Goal: Task Accomplishment & Management: Manage account settings

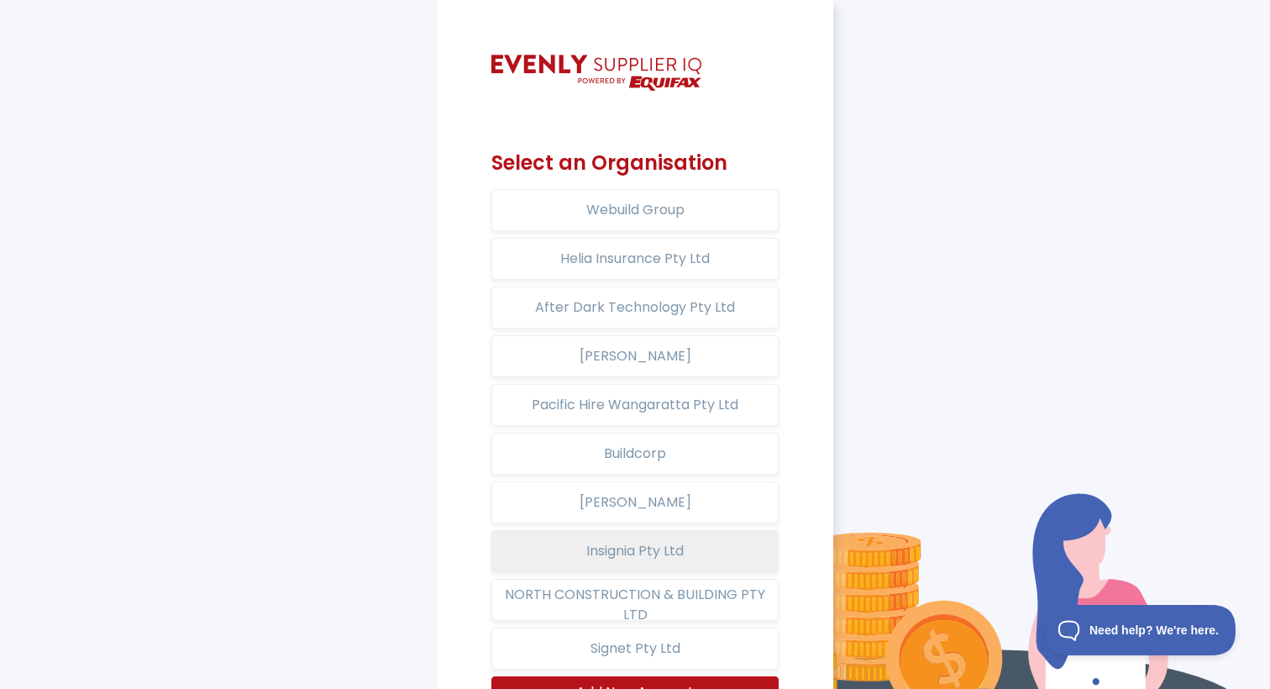
click at [668, 547] on button "Insignia Pty Ltd" at bounding box center [634, 551] width 287 height 42
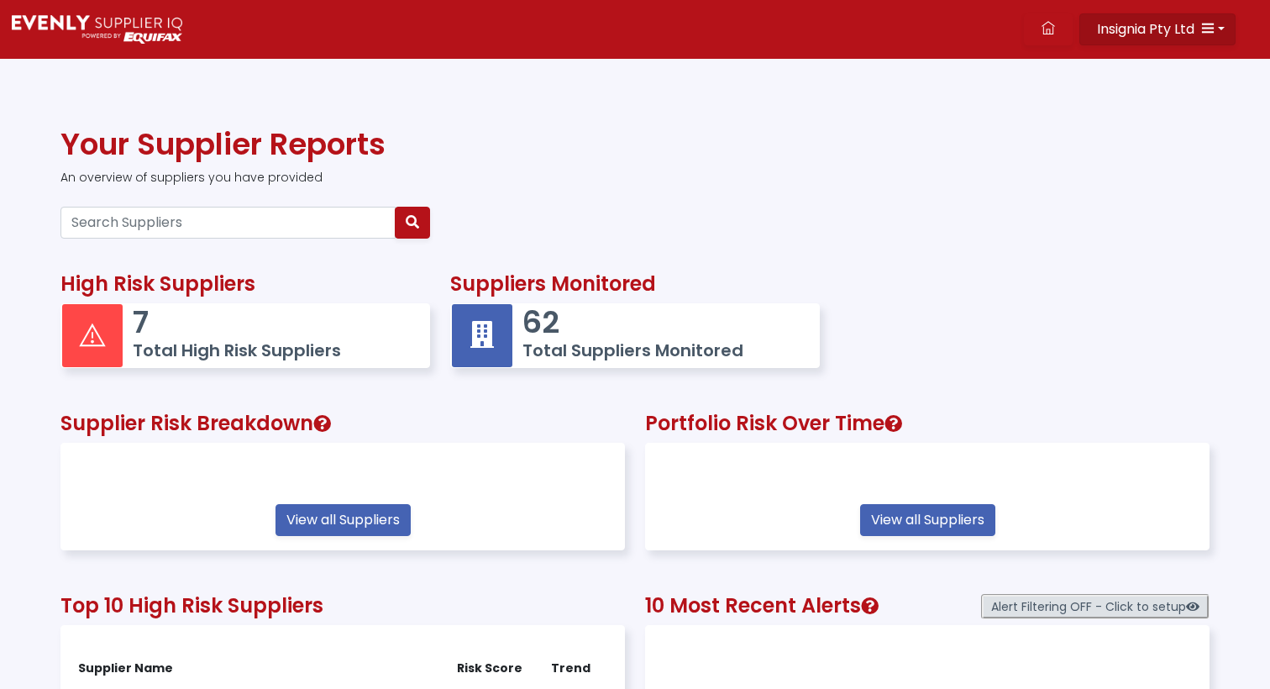
click at [1221, 31] on button "Insignia Pty Ltd" at bounding box center [1157, 29] width 156 height 32
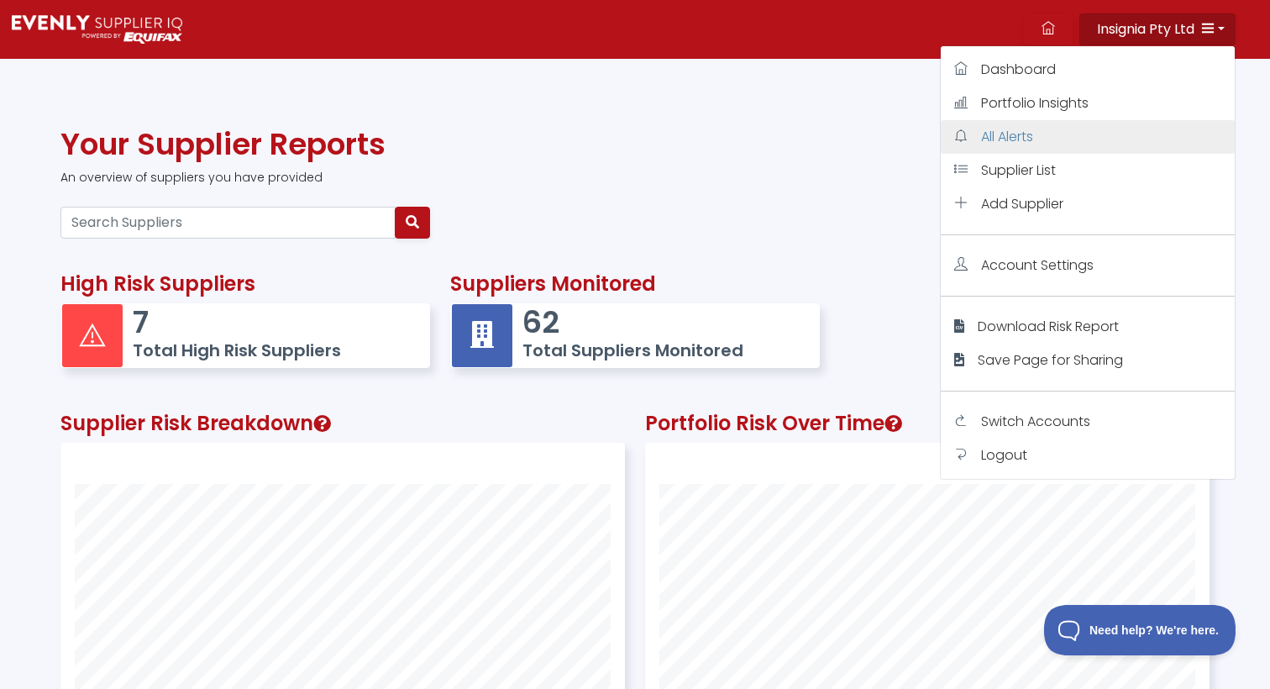
scroll to position [419, 563]
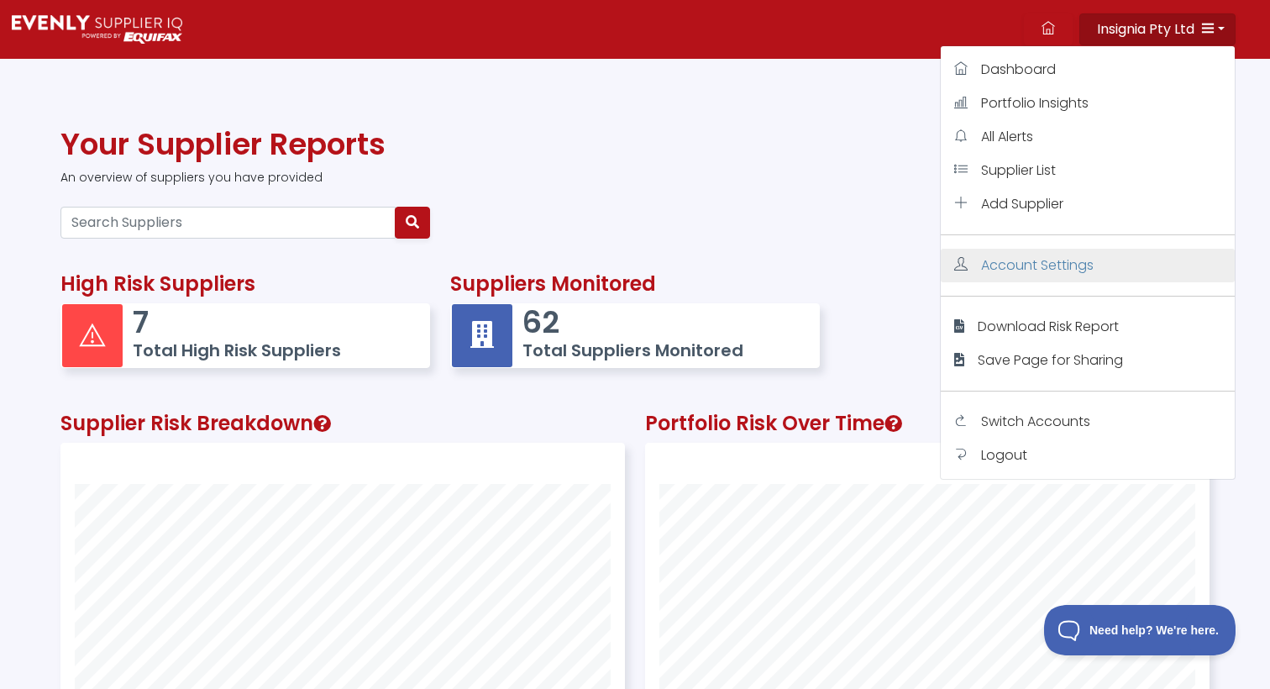
click at [1050, 261] on span "Account Settings" at bounding box center [1037, 264] width 113 height 19
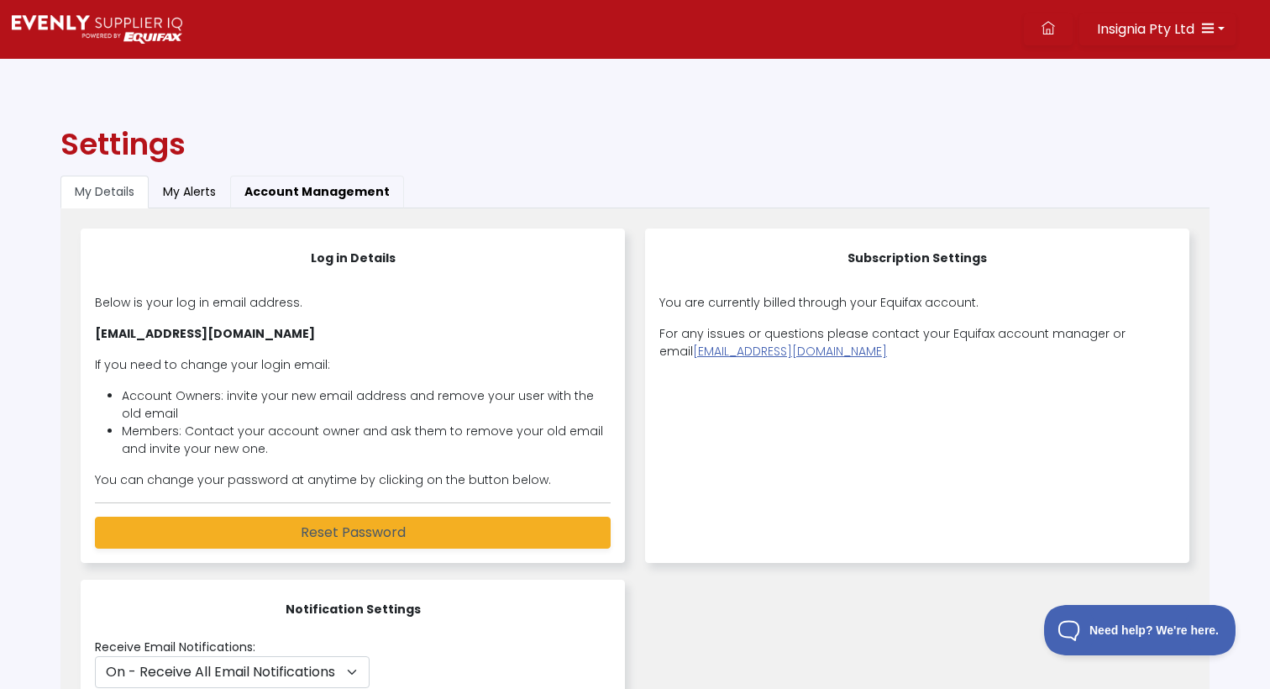
click at [307, 189] on button "Account Management" at bounding box center [317, 191] width 174 height 33
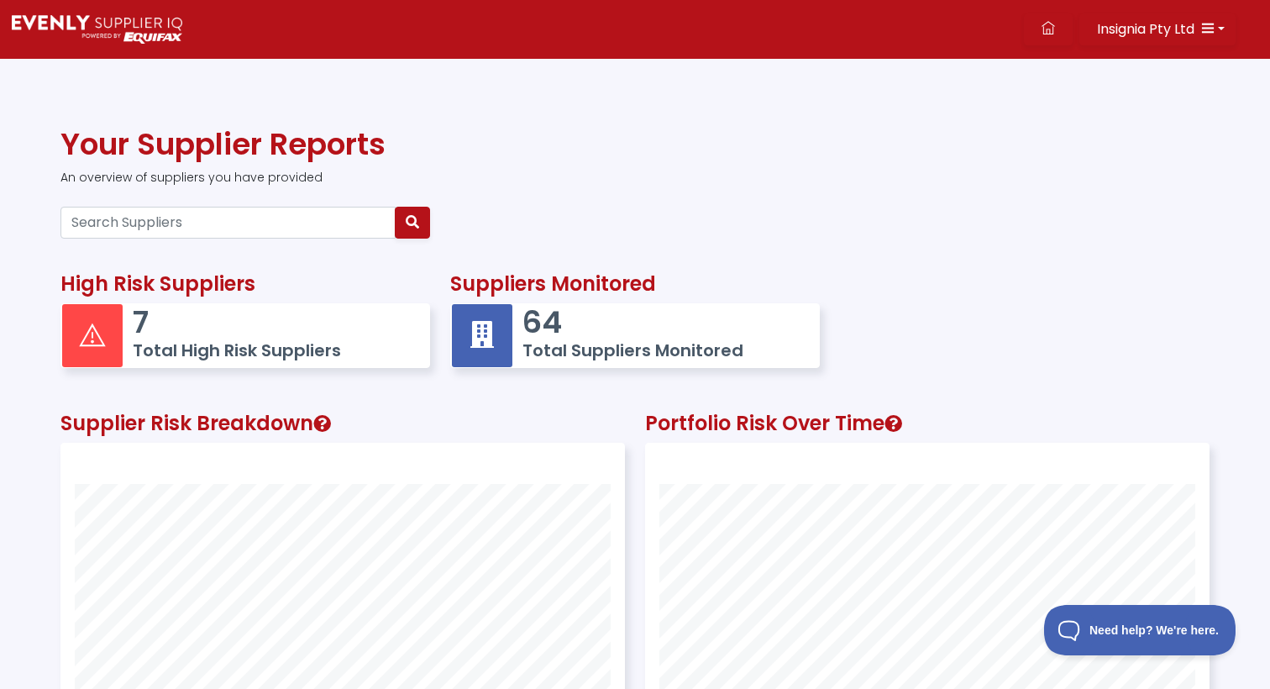
scroll to position [419, 563]
click at [1211, 29] on icon "button" at bounding box center [1207, 27] width 13 height 13
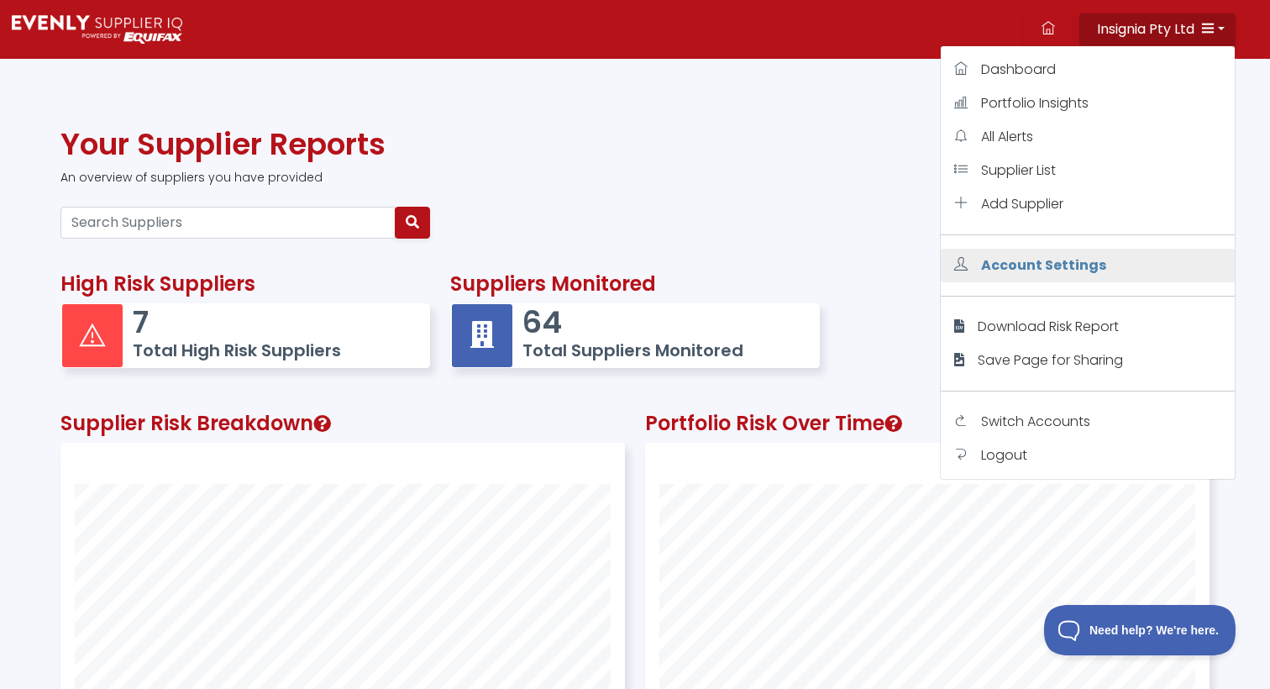
click at [1057, 259] on span "Account Settings" at bounding box center [1043, 264] width 125 height 19
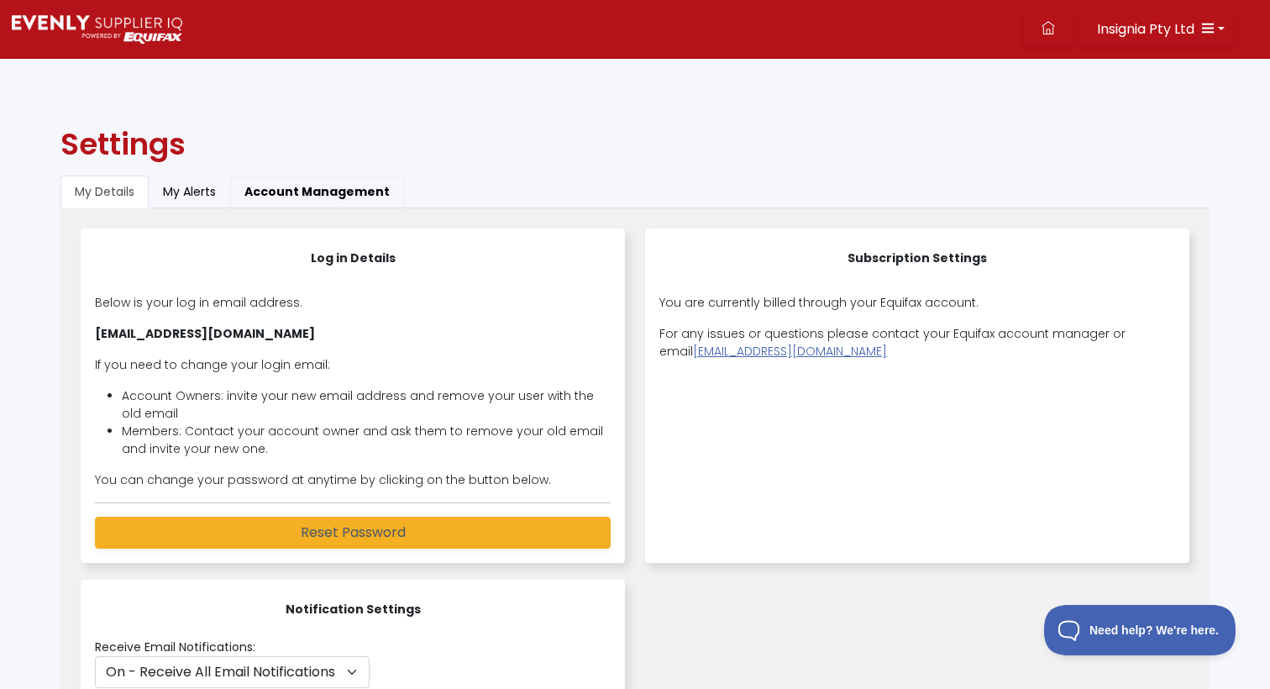
click at [294, 193] on button "Account Management" at bounding box center [317, 191] width 174 height 33
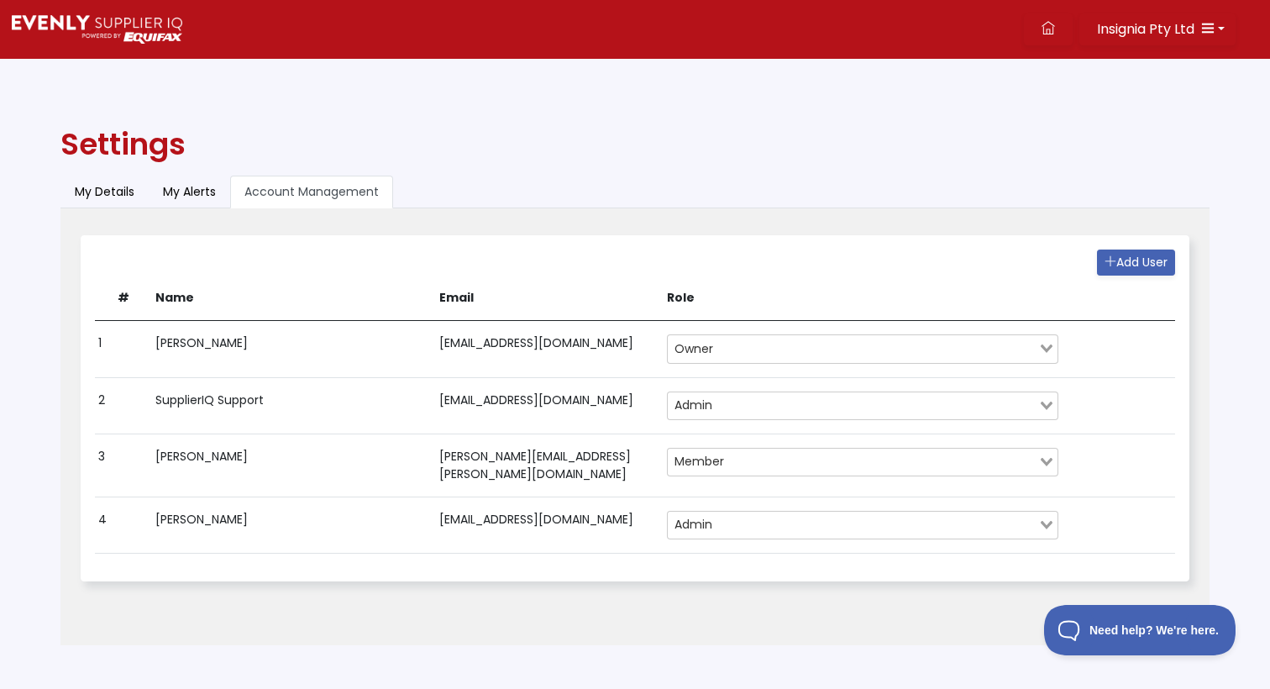
click at [783, 333] on td "Owner Loading..." at bounding box center [862, 349] width 398 height 56
click at [785, 345] on input "Search for option" at bounding box center [877, 348] width 317 height 20
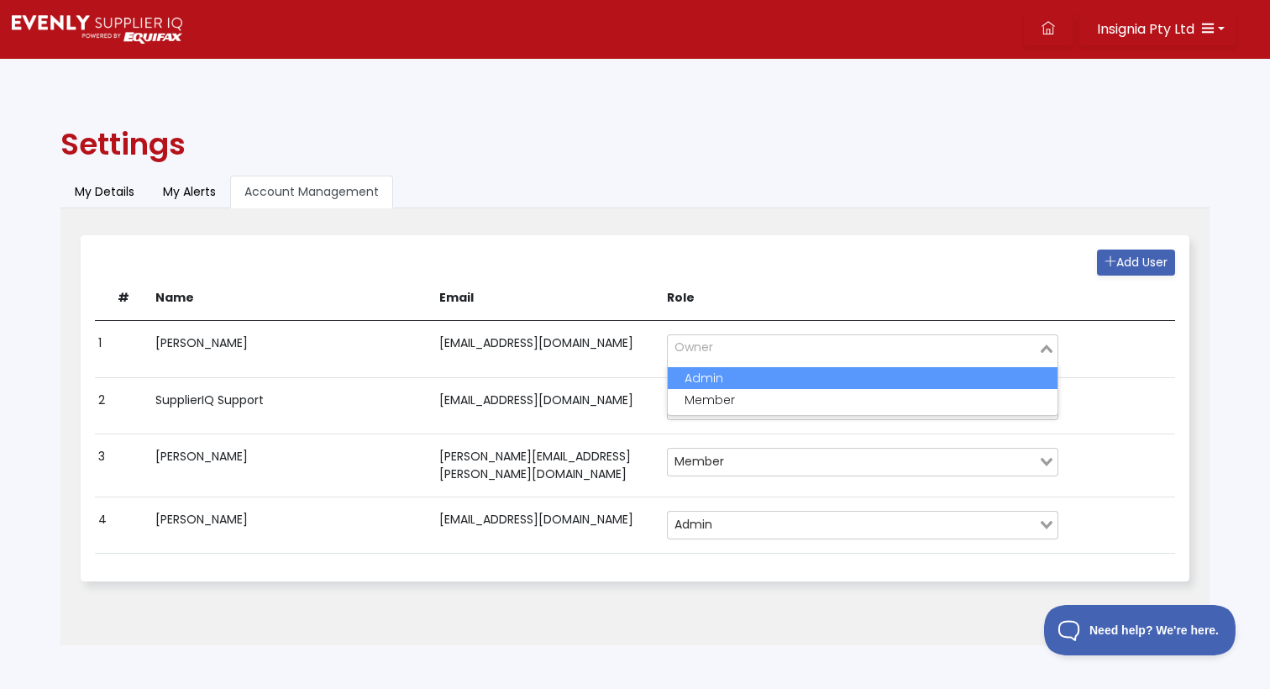
click at [755, 249] on div "Add User # Name Email Role 1 [PERSON_NAME] [EMAIL_ADDRESS][DOMAIN_NAME] Owner L…" at bounding box center [634, 408] width 1107 height 344
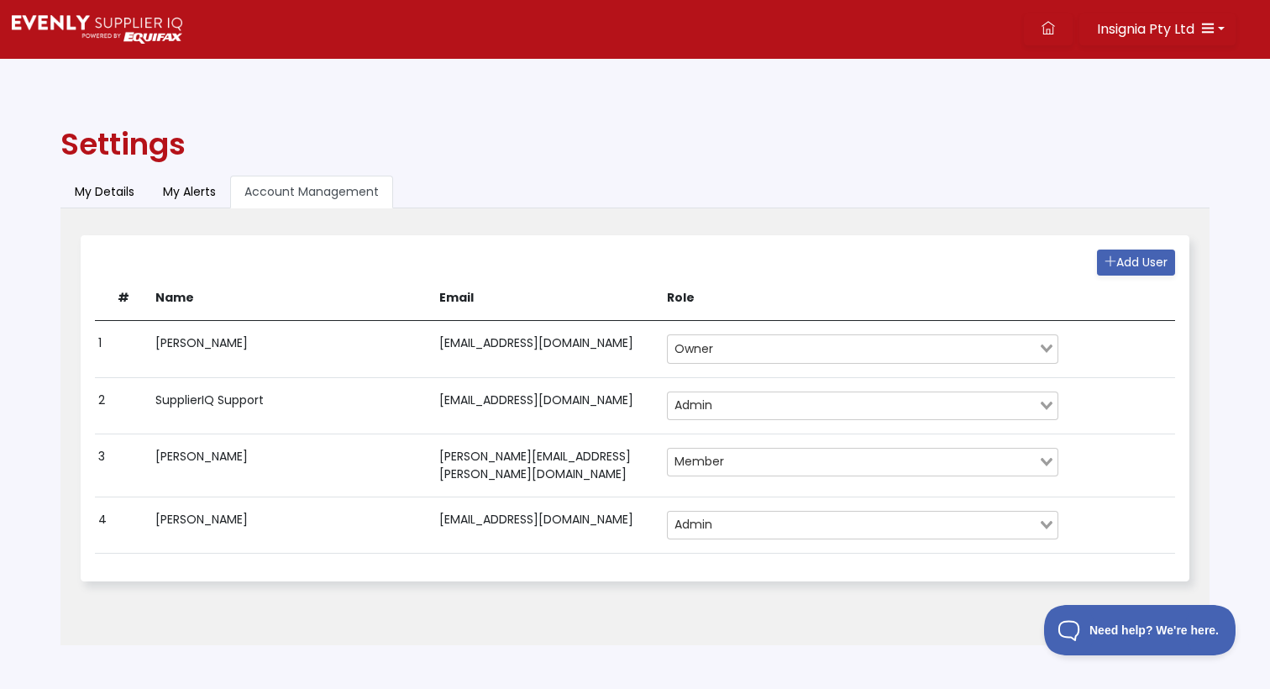
click at [800, 354] on input "Search for option" at bounding box center [877, 348] width 317 height 20
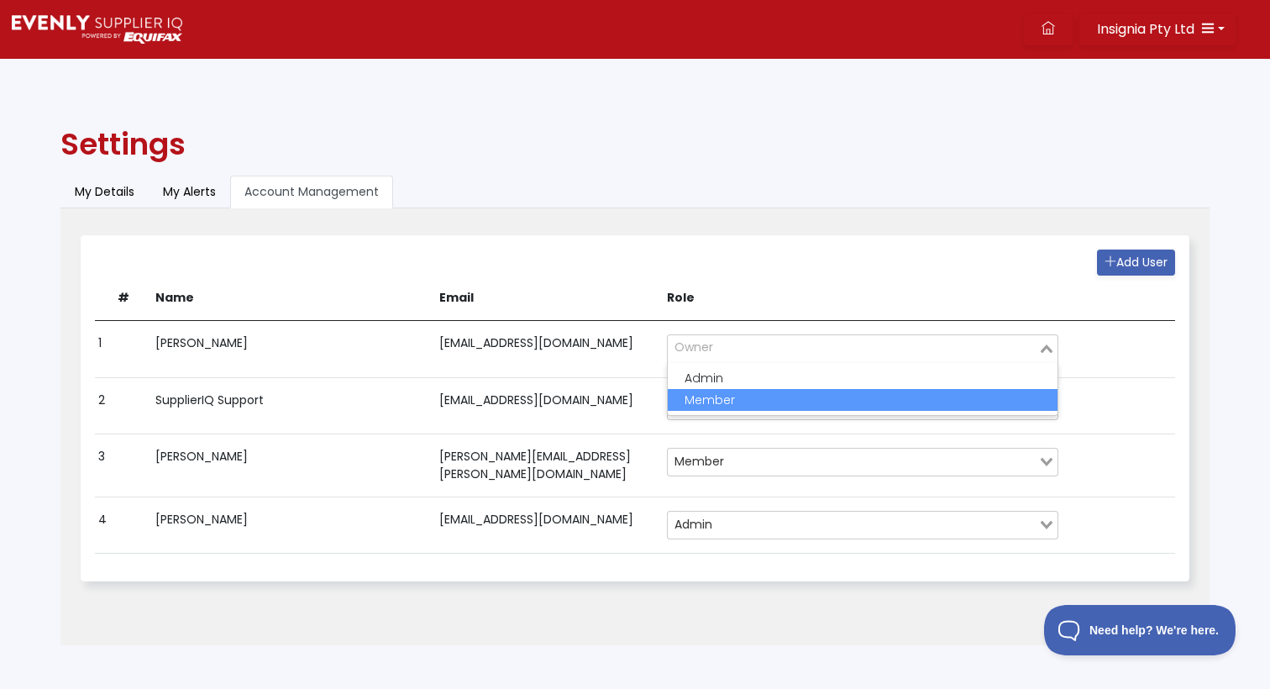
click at [788, 395] on li "Member" at bounding box center [863, 400] width 390 height 22
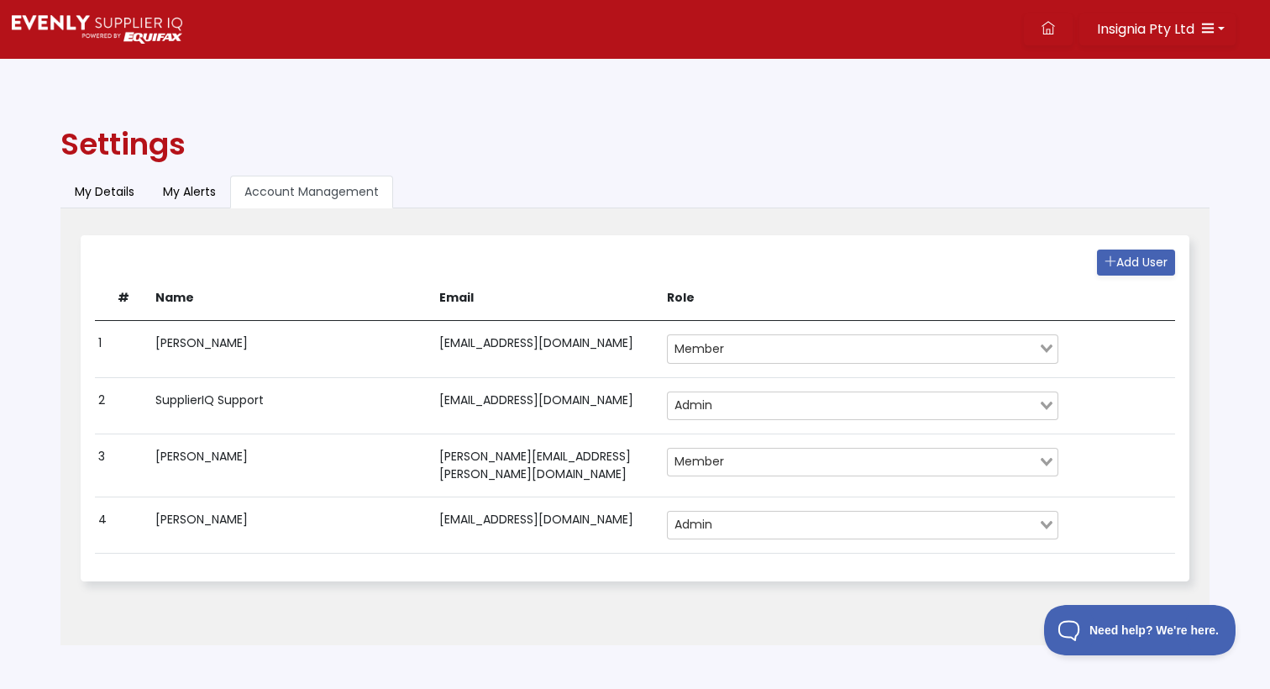
click at [783, 406] on input "Search for option" at bounding box center [877, 405] width 318 height 20
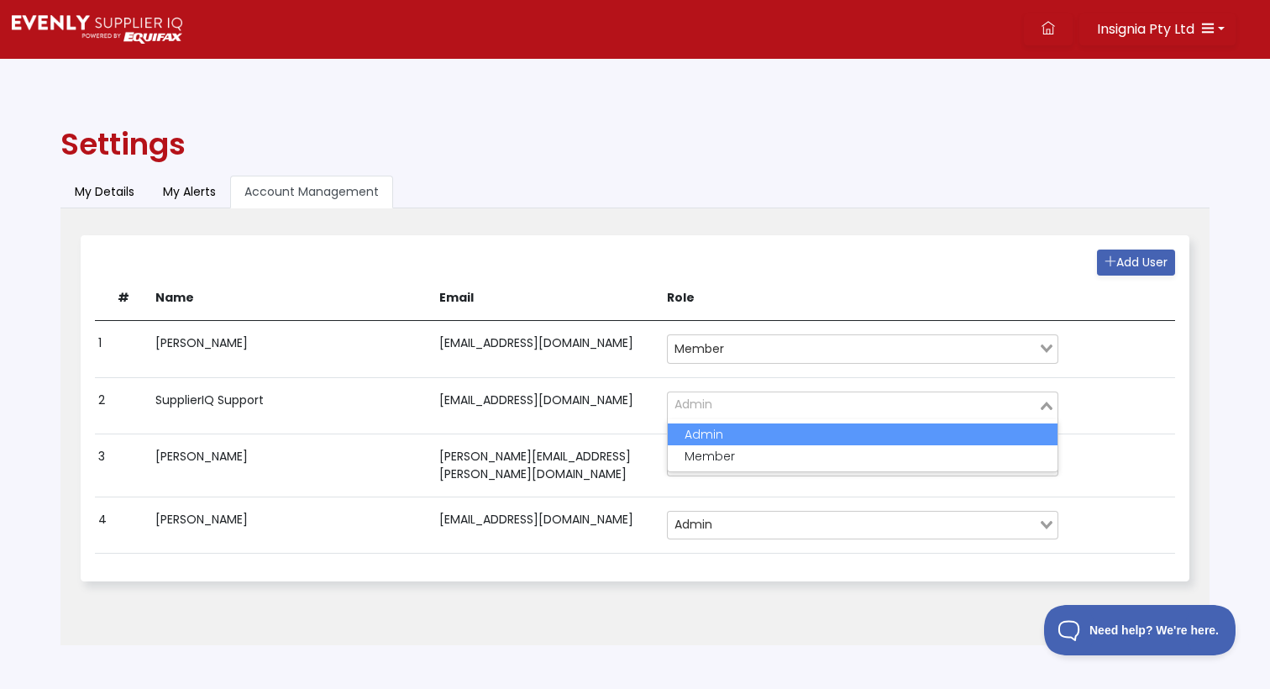
click at [772, 432] on li "Admin" at bounding box center [863, 434] width 390 height 22
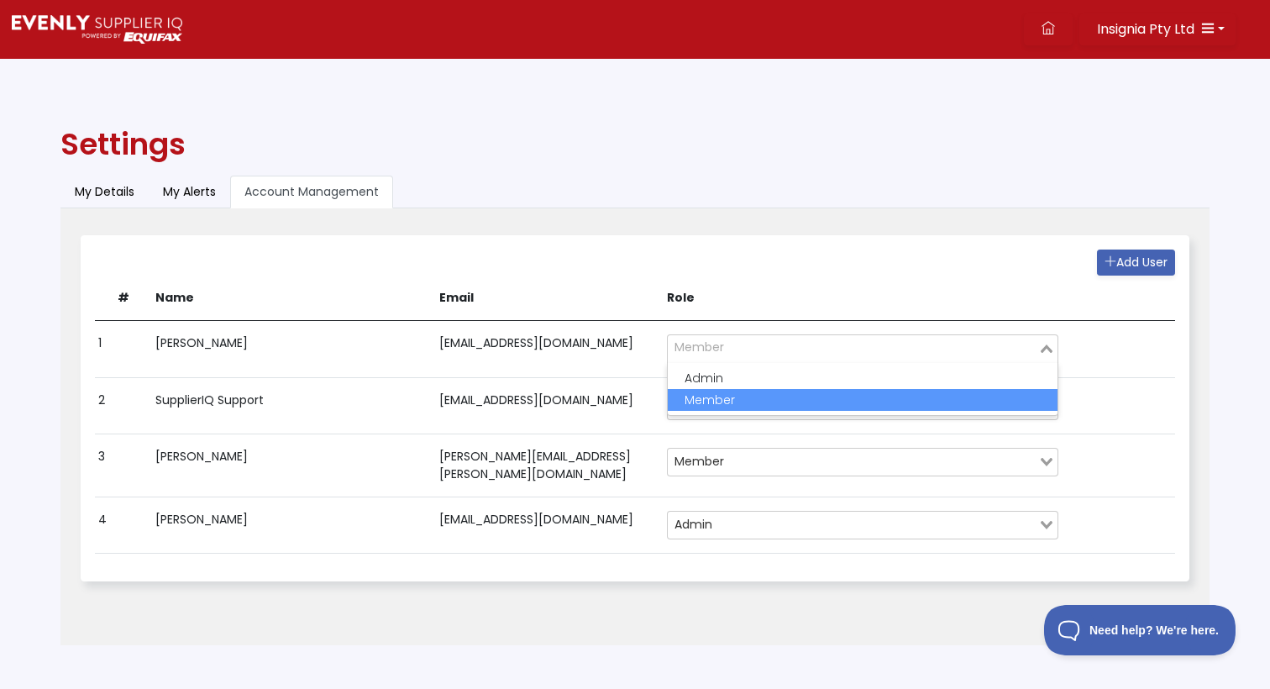
click at [768, 354] on input "Search for option" at bounding box center [852, 348] width 367 height 20
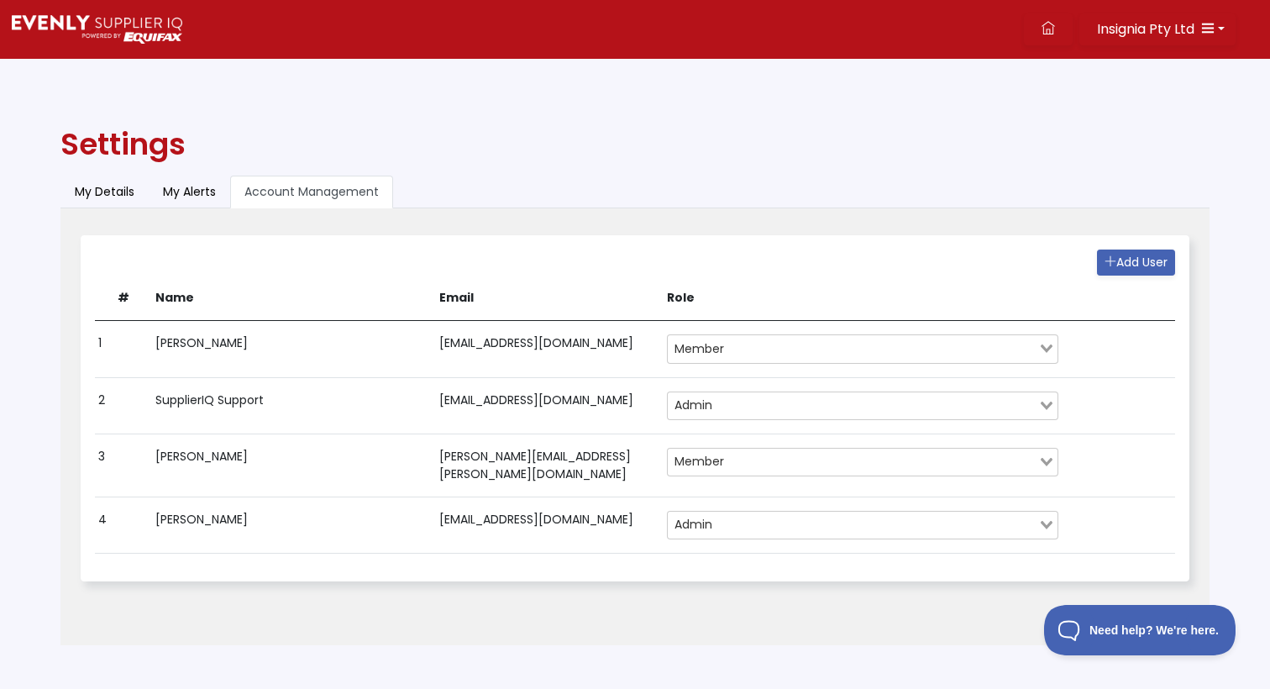
click at [765, 241] on div "Add User # Name Email Role 1 [PERSON_NAME] [EMAIL_ADDRESS][DOMAIN_NAME] Member …" at bounding box center [634, 408] width 1107 height 344
drag, startPoint x: 440, startPoint y: 397, endPoint x: 644, endPoint y: 399, distance: 204.1
click at [644, 398] on td "[EMAIL_ADDRESS][DOMAIN_NAME]" at bounding box center [550, 404] width 228 height 56
copy td "[EMAIL_ADDRESS][DOMAIN_NAME]"
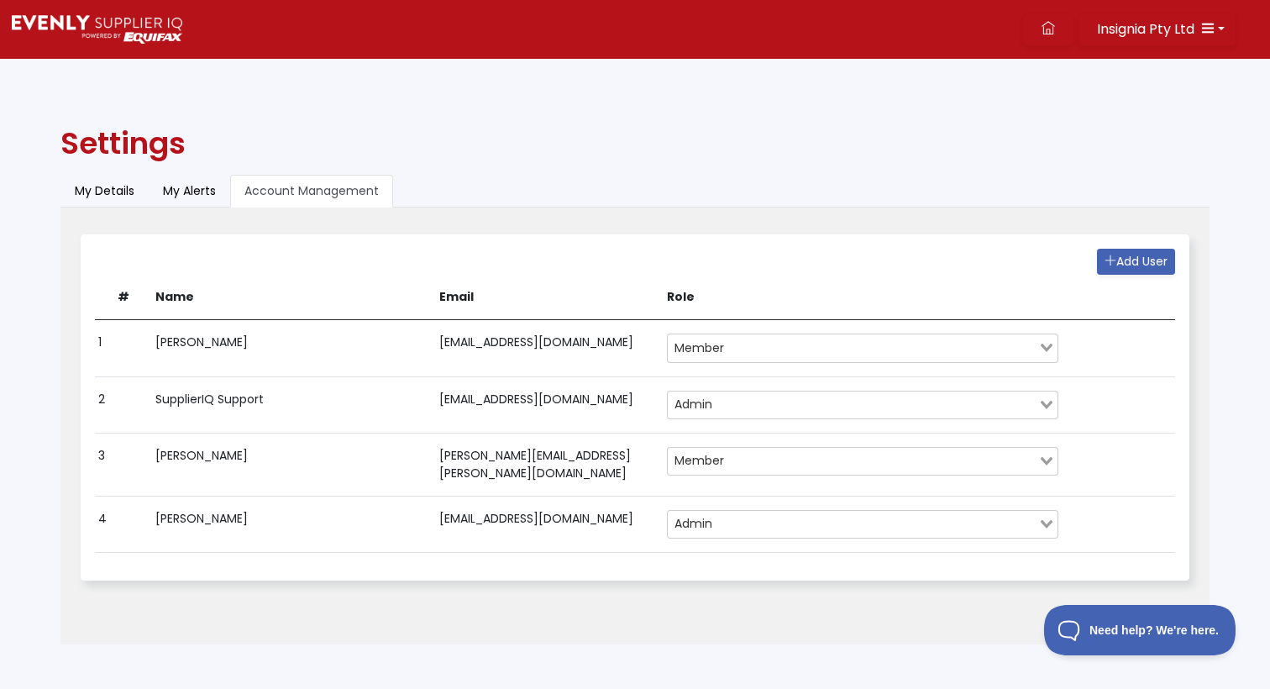
click at [958, 462] on input "Search for option" at bounding box center [883, 461] width 306 height 20
click at [1112, 460] on td at bounding box center [1117, 463] width 113 height 63
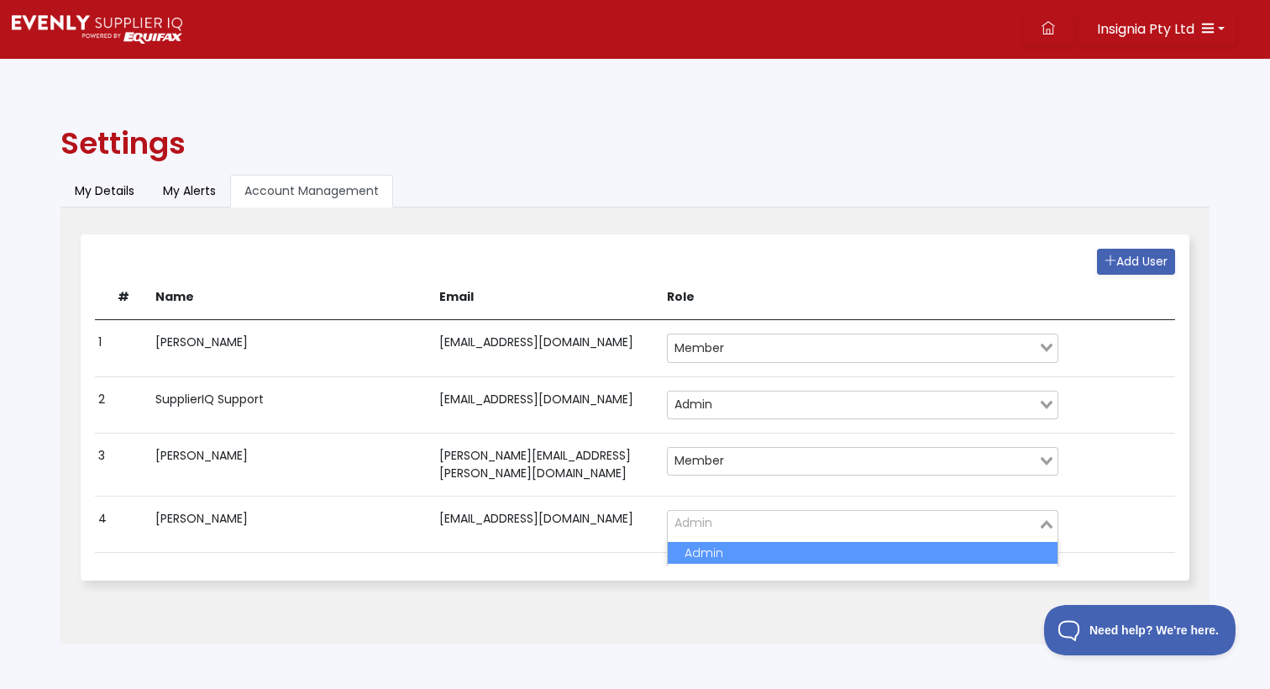
click at [1042, 520] on icon "Search for option" at bounding box center [1046, 524] width 12 height 8
click at [1045, 520] on icon "Search for option" at bounding box center [1046, 524] width 12 height 8
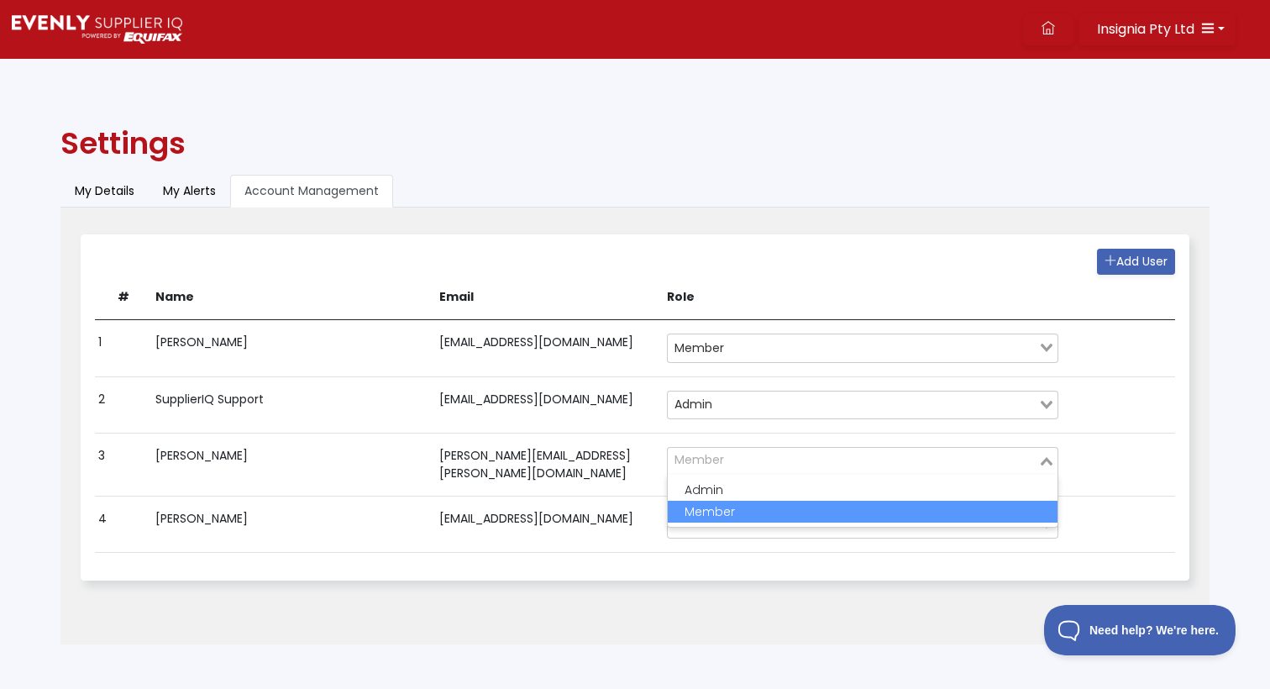
click at [1050, 465] on div "Loading..." at bounding box center [1047, 460] width 19 height 24
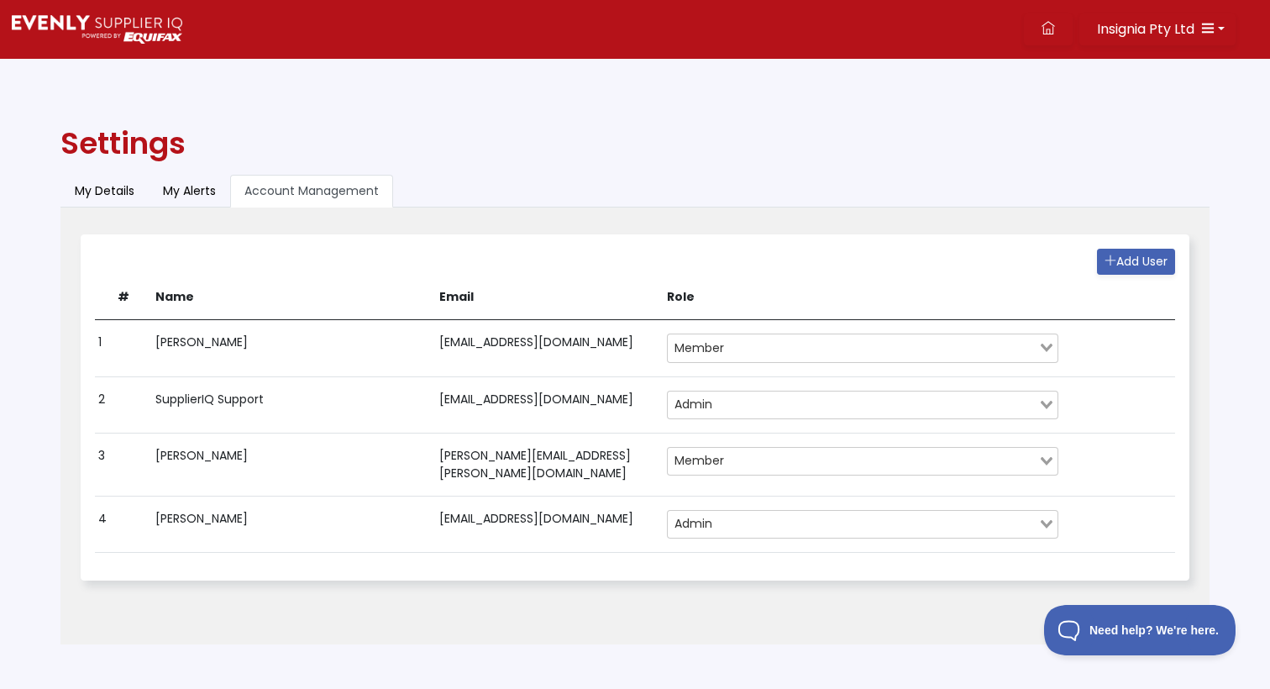
click at [794, 401] on input "Search for option" at bounding box center [877, 405] width 318 height 20
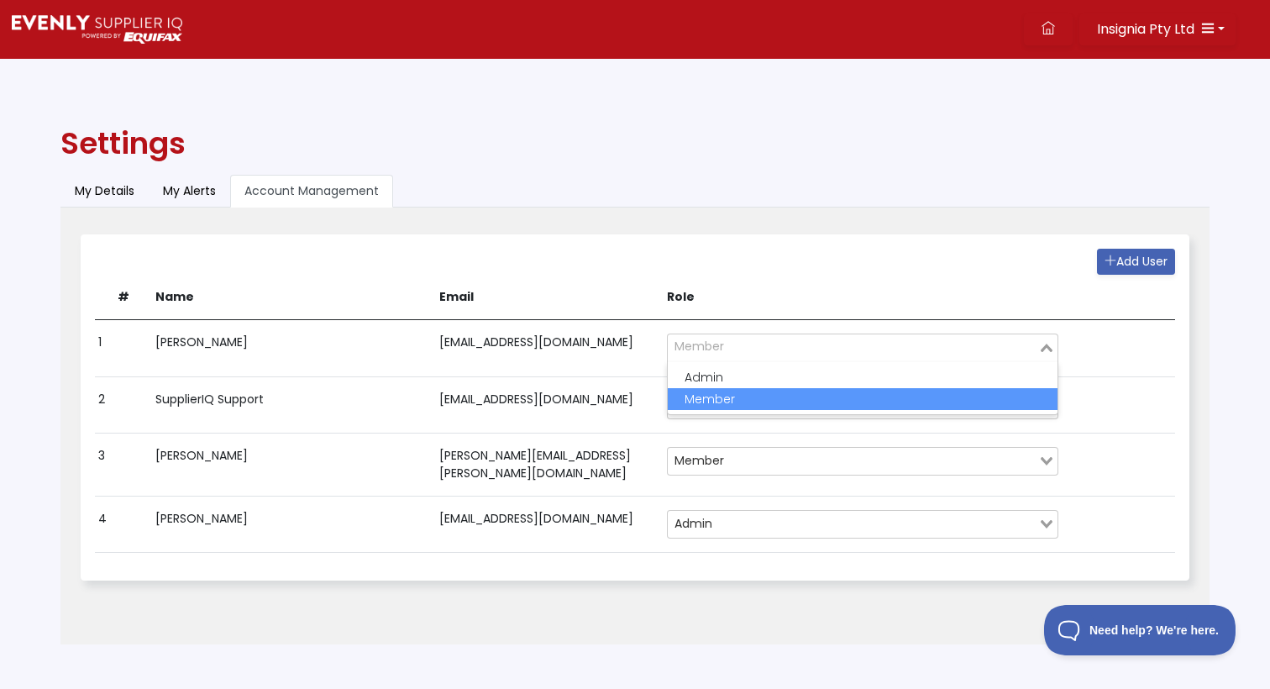
click at [779, 352] on input "Search for option" at bounding box center [852, 348] width 367 height 20
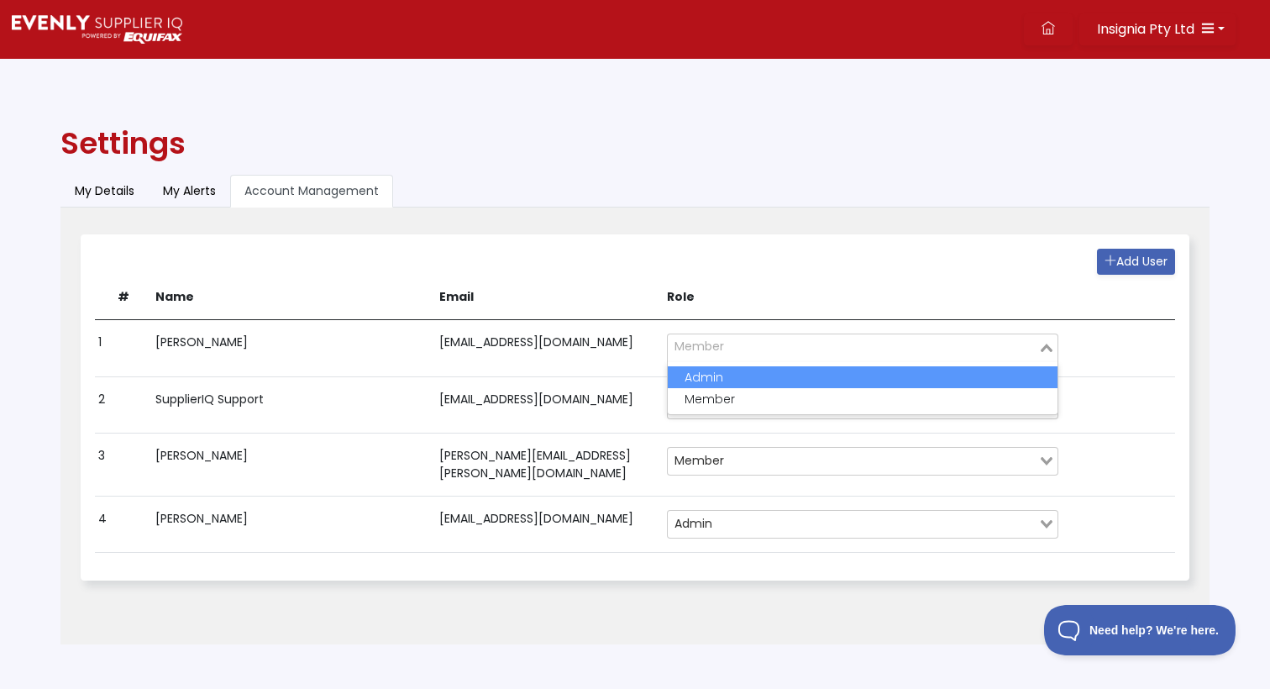
click at [762, 370] on li "Admin" at bounding box center [863, 377] width 390 height 22
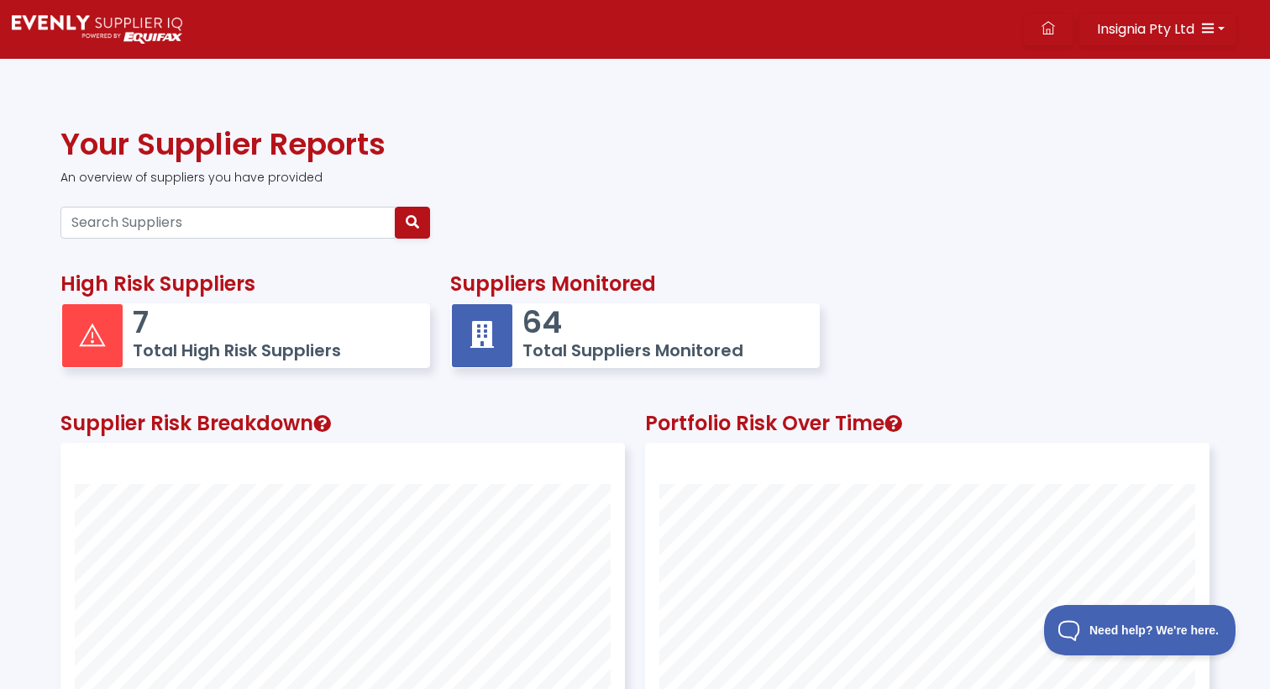
scroll to position [419, 563]
click at [1179, 24] on span "Insignia Pty Ltd" at bounding box center [1145, 28] width 97 height 19
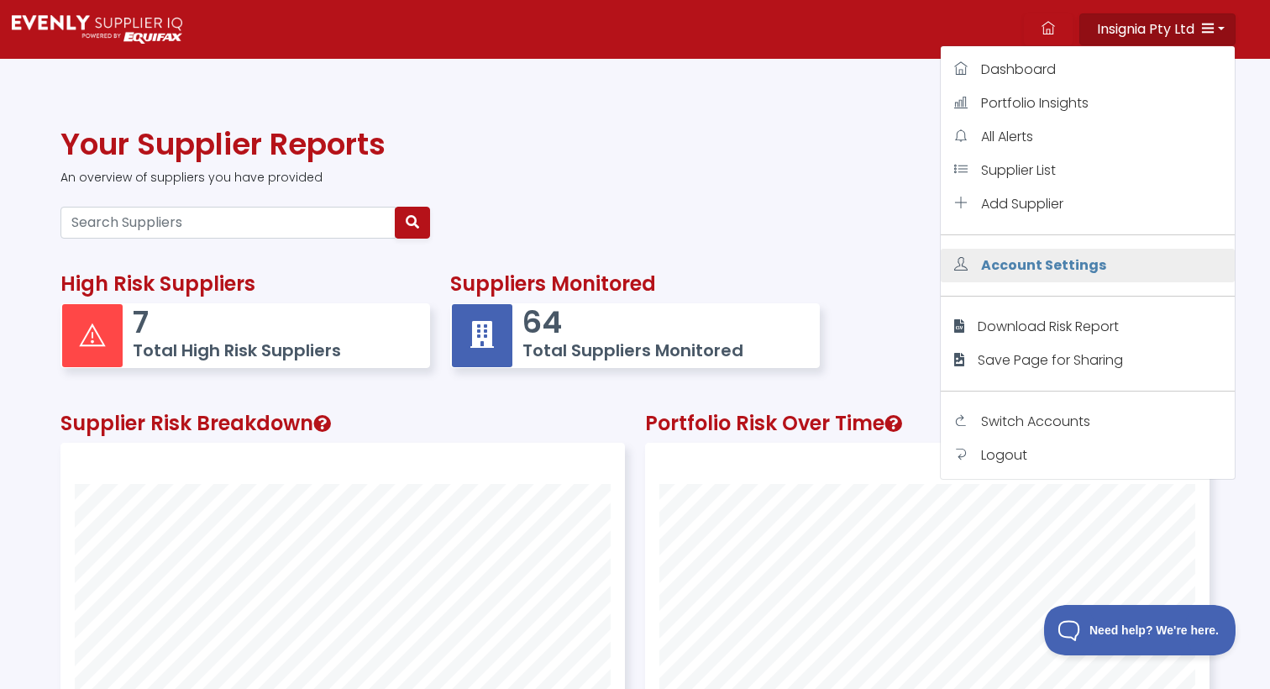
click at [1075, 269] on span "Account Settings" at bounding box center [1043, 264] width 125 height 19
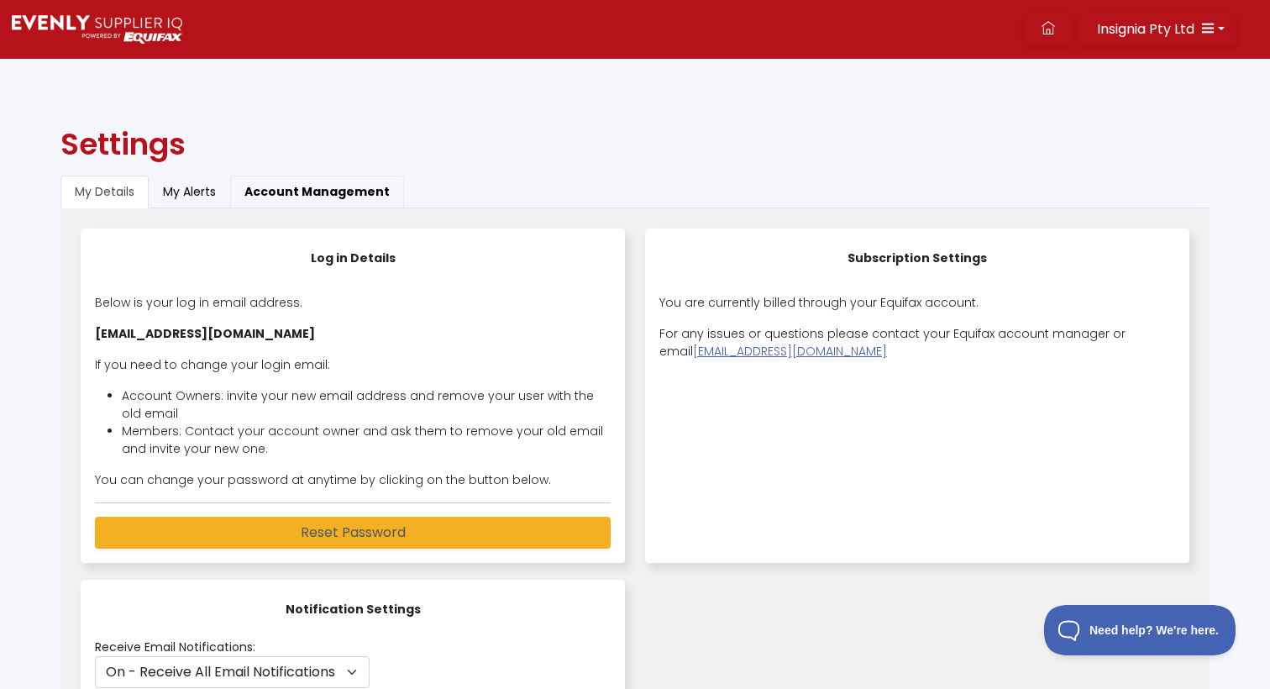
click at [291, 198] on button "Account Management" at bounding box center [317, 191] width 174 height 33
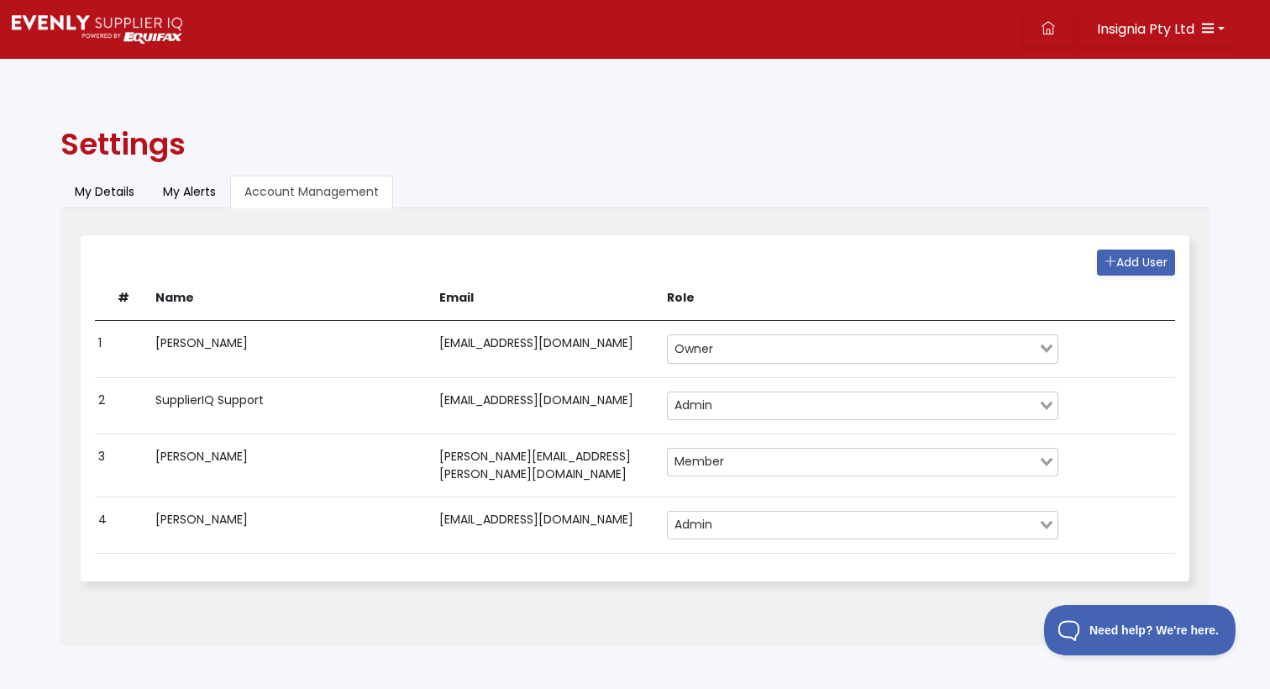
click at [1034, 526] on input "Search for option" at bounding box center [877, 525] width 318 height 20
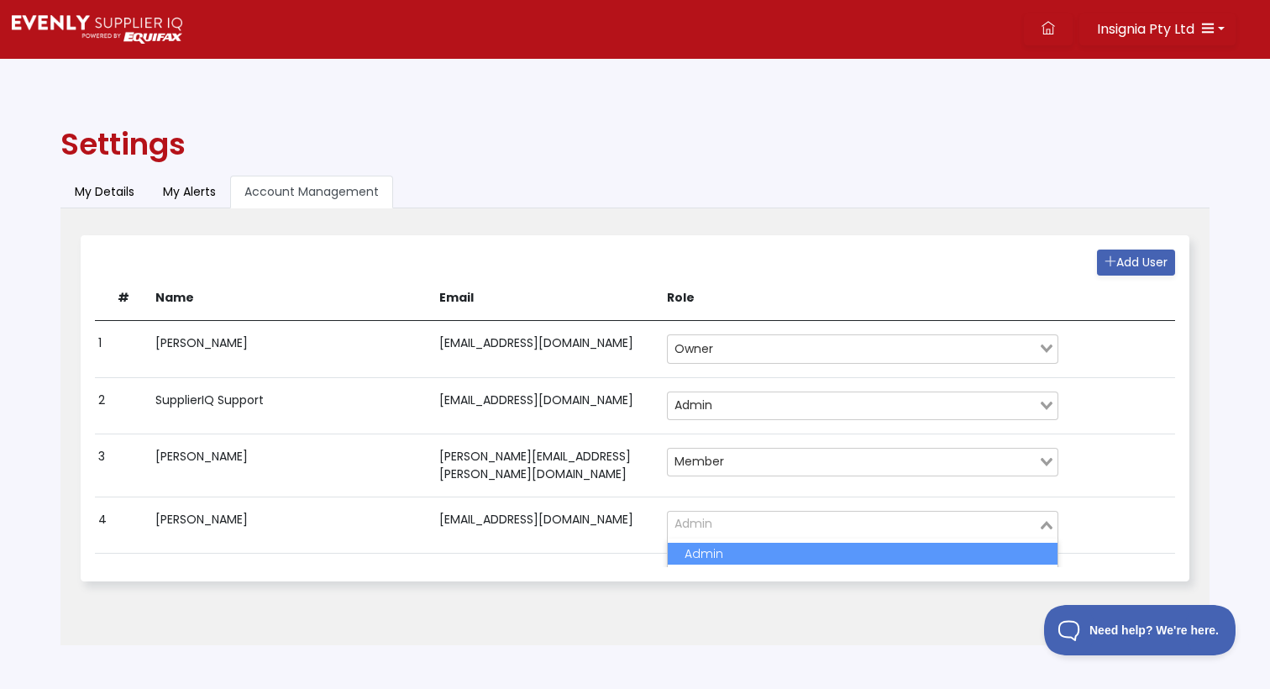
click at [1188, 493] on div "Add User # Name Email Role 1 [PERSON_NAME] [EMAIL_ADDRESS][DOMAIN_NAME] Owner L…" at bounding box center [635, 408] width 1108 height 346
